Goal: Task Accomplishment & Management: Manage account settings

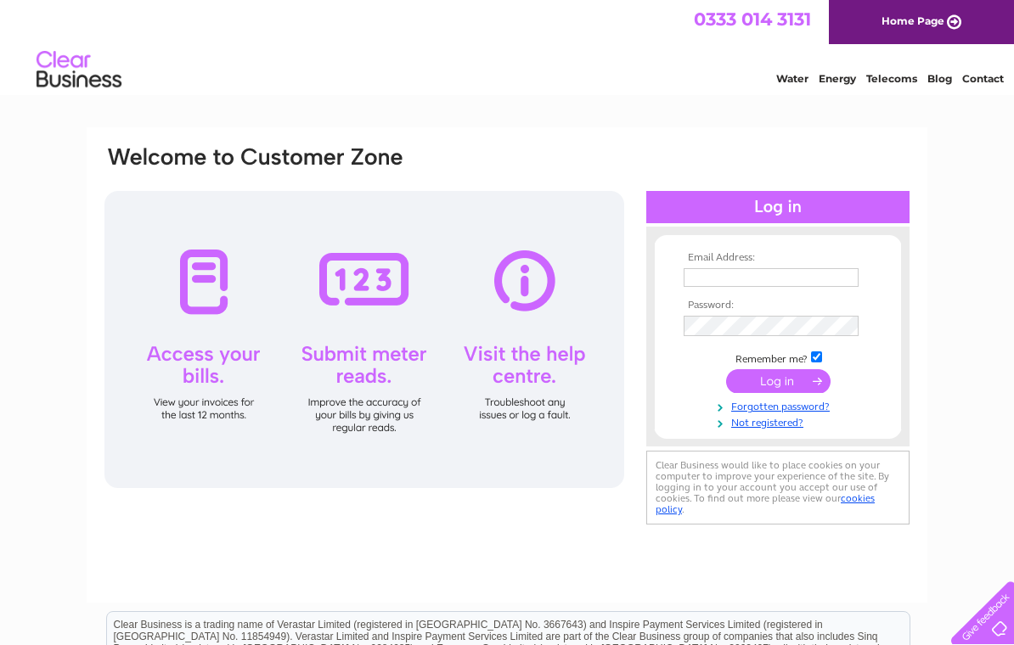
click at [731, 278] on input "text" at bounding box center [770, 277] width 175 height 19
type input "[EMAIL_ADDRESS][DOMAIN_NAME]"
click at [791, 385] on input "submit" at bounding box center [778, 381] width 104 height 24
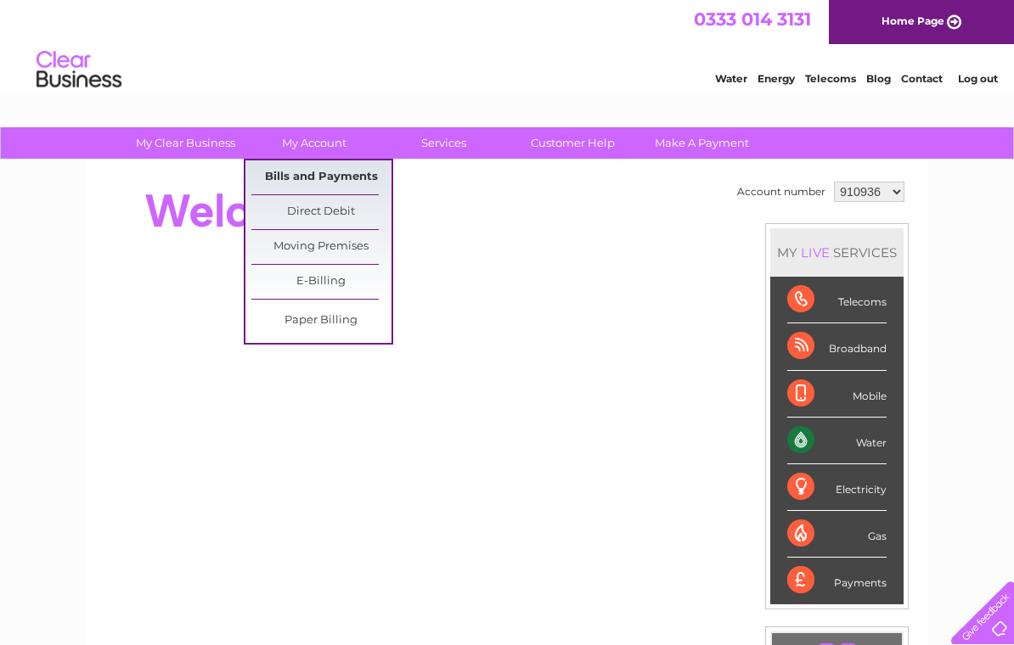
click at [351, 194] on link "Bills and Payments" at bounding box center [321, 177] width 140 height 34
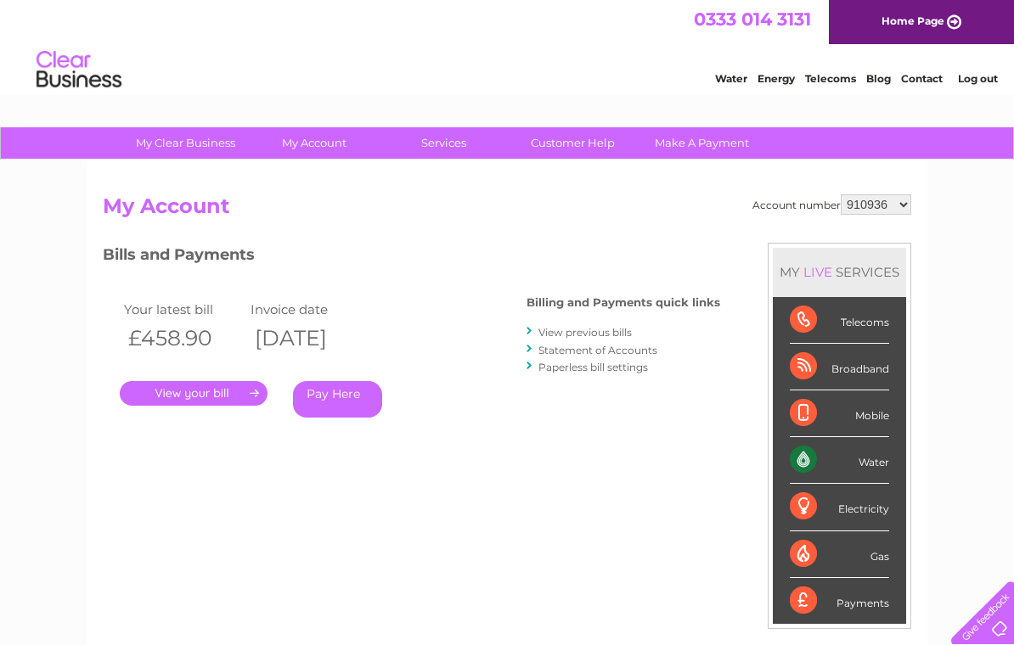
click at [211, 387] on link "." at bounding box center [194, 393] width 148 height 25
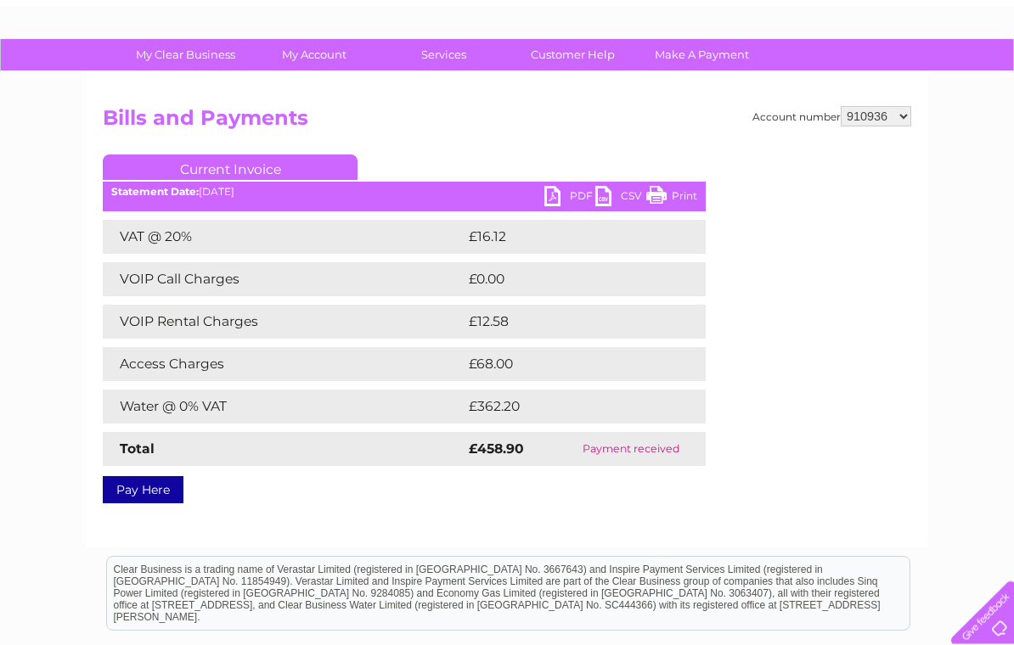
scroll to position [89, 0]
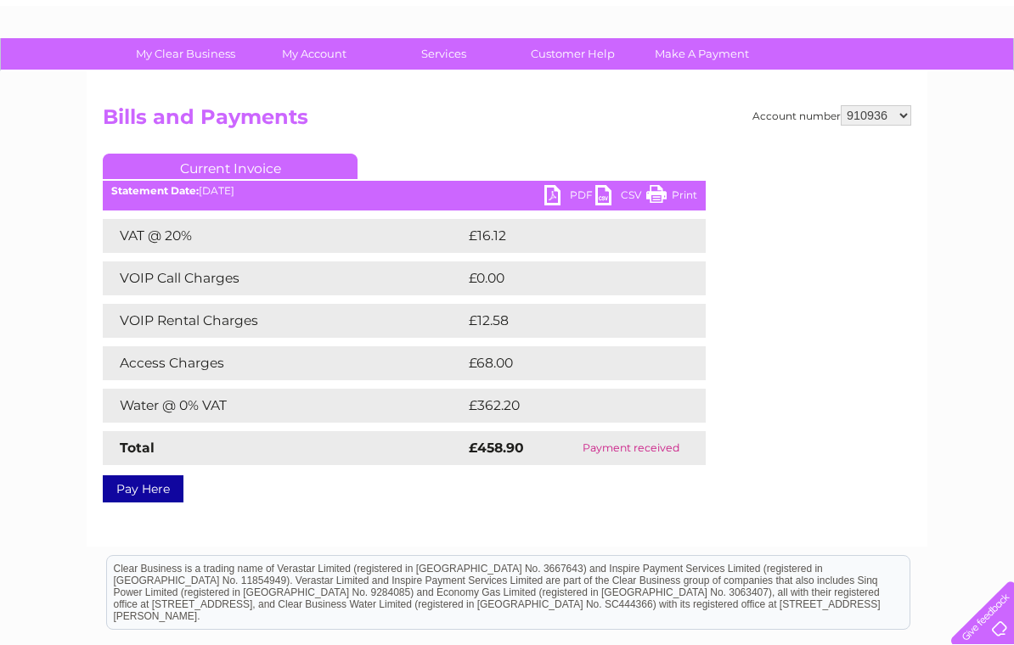
click at [558, 193] on link "PDF" at bounding box center [569, 197] width 51 height 25
